Goal: Task Accomplishment & Management: Complete application form

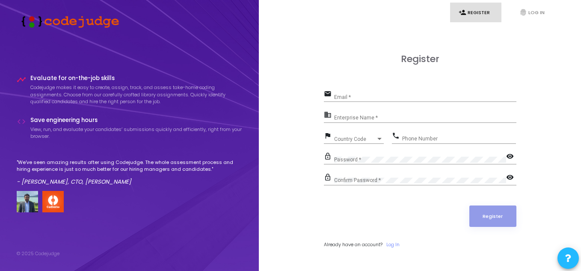
click at [351, 98] on input "Email *" at bounding box center [425, 97] width 182 height 6
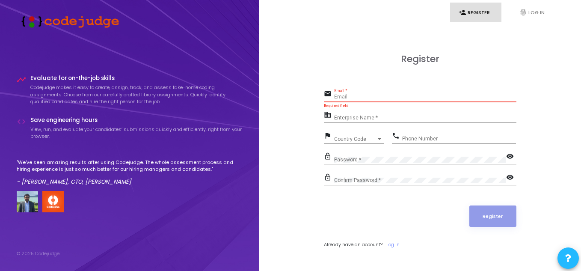
click at [340, 98] on input "Email *" at bounding box center [425, 97] width 182 height 6
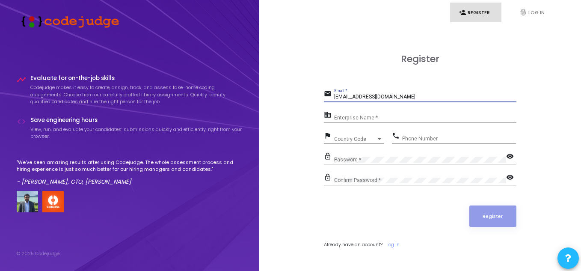
type input "sridarsansah5907@gmail.com"
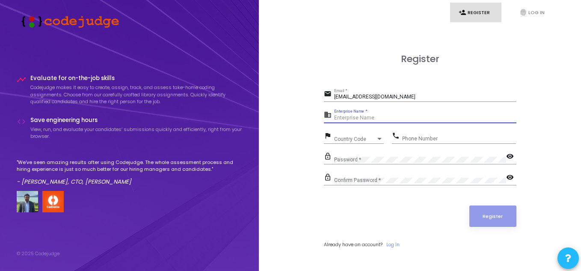
click at [348, 117] on input "Enterprise Name *" at bounding box center [425, 118] width 182 height 6
click at [326, 183] on mat-icon "lock_outline" at bounding box center [329, 178] width 10 height 10
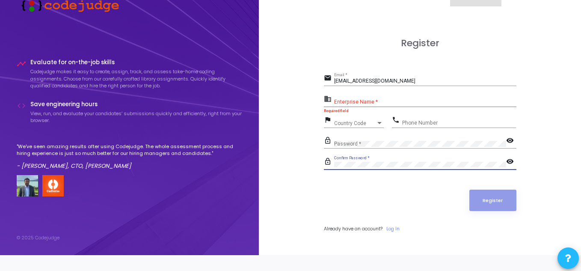
scroll to position [25, 0]
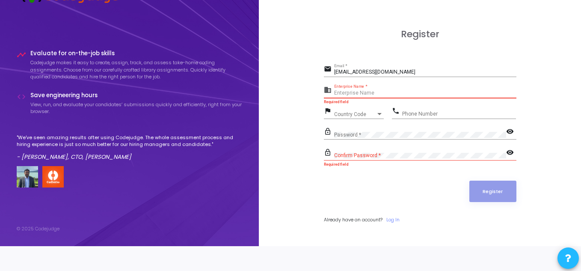
click at [359, 91] on input "Enterprise Name *" at bounding box center [425, 93] width 182 height 6
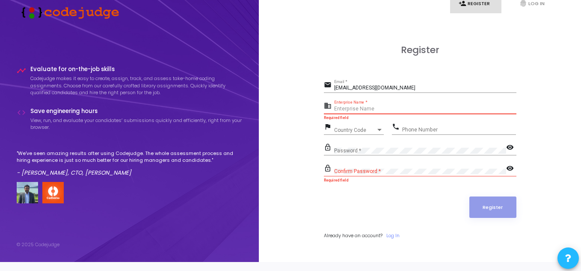
scroll to position [0, 0]
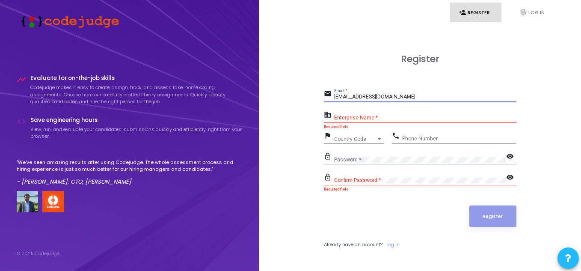
click at [410, 96] on input "sridarsansah5907@gmail.com" at bounding box center [425, 97] width 182 height 6
click at [349, 108] on div "email sridarsansah5907@gmail.com Email *" at bounding box center [420, 98] width 193 height 20
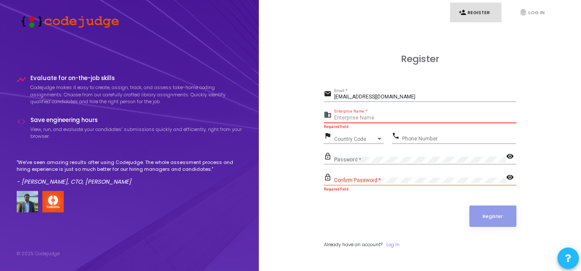
click at [348, 116] on input "Enterprise Name *" at bounding box center [425, 118] width 182 height 6
click at [362, 137] on span "Country Code" at bounding box center [349, 139] width 30 height 6
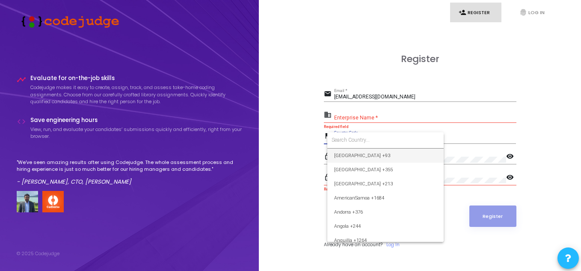
click at [356, 143] on input at bounding box center [386, 140] width 108 height 8
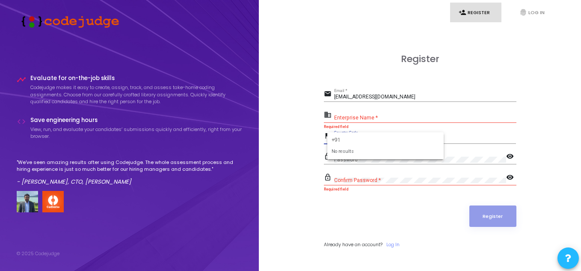
type input "+91"
click at [294, 159] on div at bounding box center [290, 135] width 581 height 271
click at [408, 138] on input "Phone Number" at bounding box center [459, 139] width 114 height 6
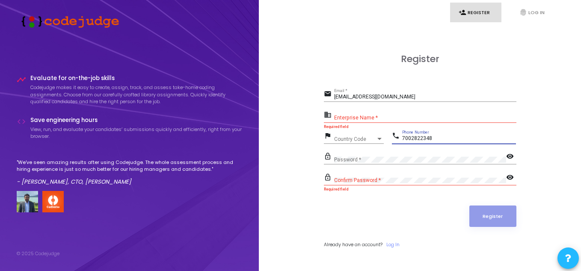
type input "7002822348"
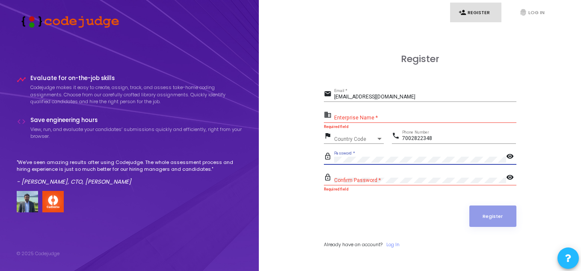
click at [356, 139] on span "Country Code" at bounding box center [355, 139] width 42 height 5
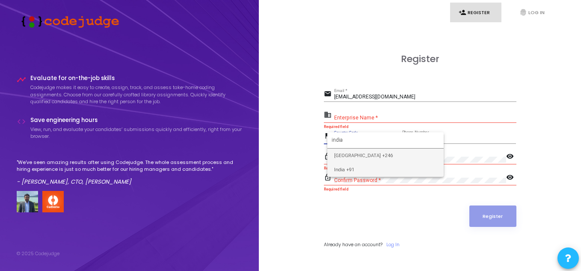
type input "india"
click at [350, 165] on span "India +91" at bounding box center [385, 170] width 103 height 14
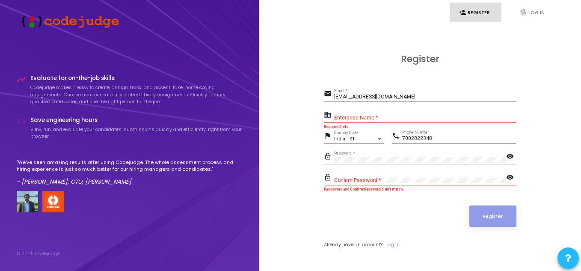
click at [354, 174] on div "Confirm Password *" at bounding box center [420, 178] width 172 height 13
click at [509, 178] on mat-icon "visibility" at bounding box center [511, 178] width 10 height 10
click at [353, 114] on div "Enterprise Name *" at bounding box center [425, 116] width 182 height 13
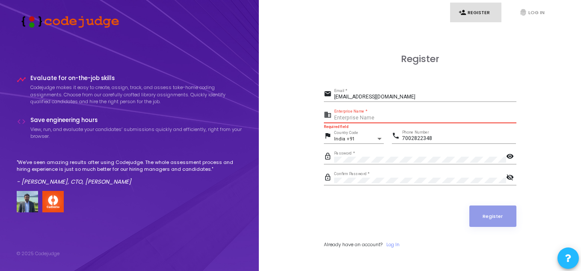
click at [409, 96] on input "sridarsansah5907@gmail.com" at bounding box center [425, 97] width 182 height 6
click at [356, 121] on div "Enterprise Name *" at bounding box center [425, 116] width 182 height 13
click at [357, 119] on input "Enterprise Name *" at bounding box center [425, 118] width 182 height 6
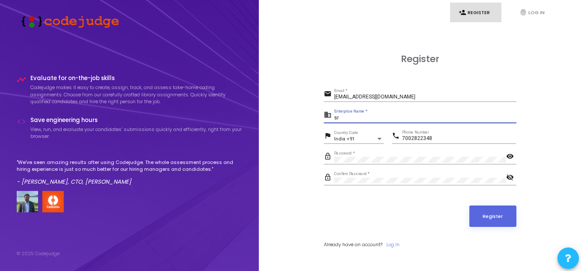
type input "s"
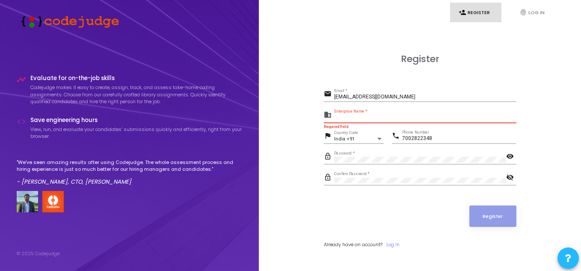
scroll to position [25, 0]
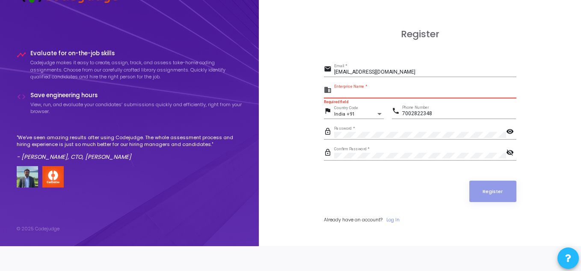
click at [354, 92] on input "Enterprise Name *" at bounding box center [425, 93] width 182 height 6
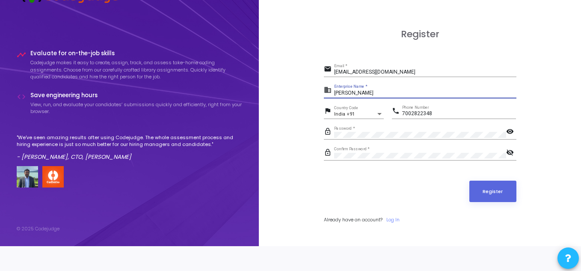
type input "Nill"
click at [375, 72] on input "sridarsansah5907@gmail.com" at bounding box center [425, 72] width 182 height 6
type input "srid_ug_22@cse.nits.ac.in"
click at [510, 131] on mat-icon "visibility" at bounding box center [511, 132] width 10 height 10
click at [369, 152] on div "Confirm Password *" at bounding box center [420, 153] width 172 height 13
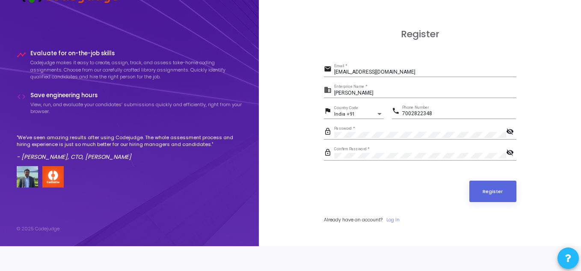
click at [367, 117] on div "India +91 Country Code" at bounding box center [359, 112] width 50 height 13
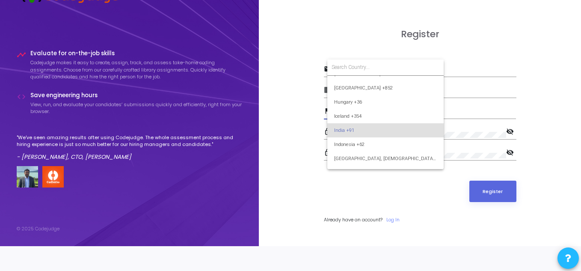
click at [291, 140] on div at bounding box center [290, 135] width 581 height 271
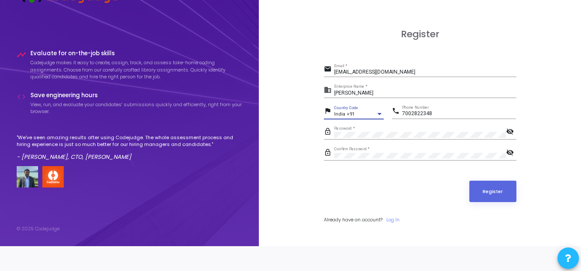
scroll to position [1292, 0]
click at [363, 88] on div "Nill Enterprise Name *" at bounding box center [425, 91] width 182 height 13
click at [401, 69] on input "srid_ug_22@cse.nits.ac.in" at bounding box center [425, 72] width 182 height 6
click at [299, 125] on div "Register email srid_ug_22@cse.nits.ac.in Email * business Nill Enterprise Name …" at bounding box center [420, 135] width 304 height 271
click at [504, 187] on button "Register" at bounding box center [493, 191] width 47 height 21
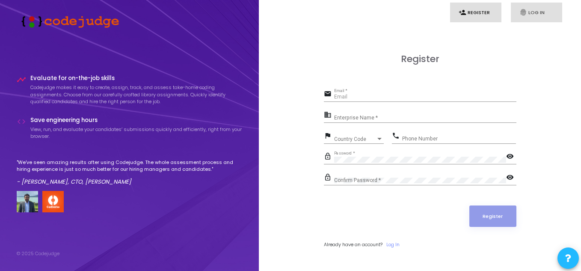
type input "[EMAIL_ADDRESS][DOMAIN_NAME]"
click at [528, 9] on link "fingerprint Log In" at bounding box center [536, 13] width 51 height 20
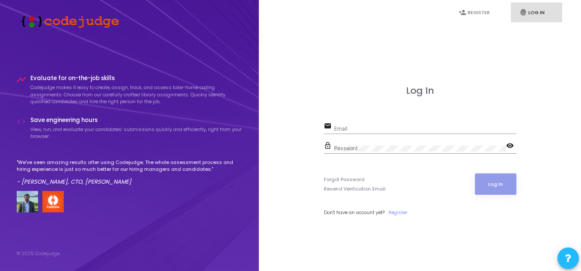
type input "srid_ug_22@cse.nits.ac.in"
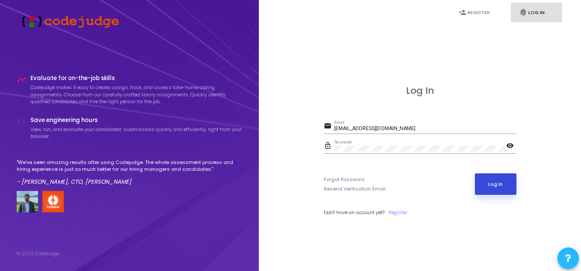
click at [494, 188] on button "Log In" at bounding box center [496, 183] width 42 height 21
